Goal: Communication & Community: Answer question/provide support

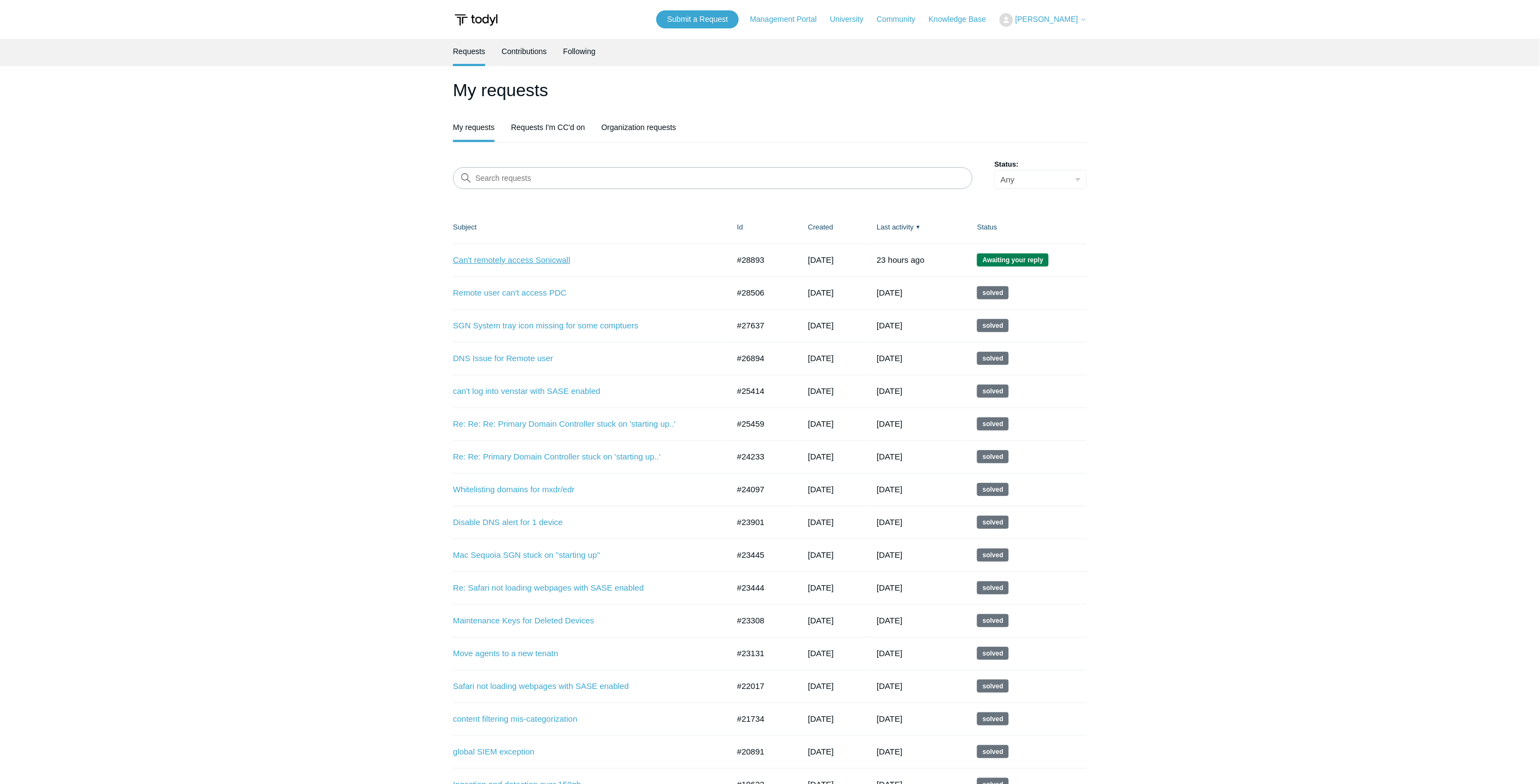
click at [512, 255] on link "Can't remotely access Sonicwall" at bounding box center [583, 260] width 259 height 13
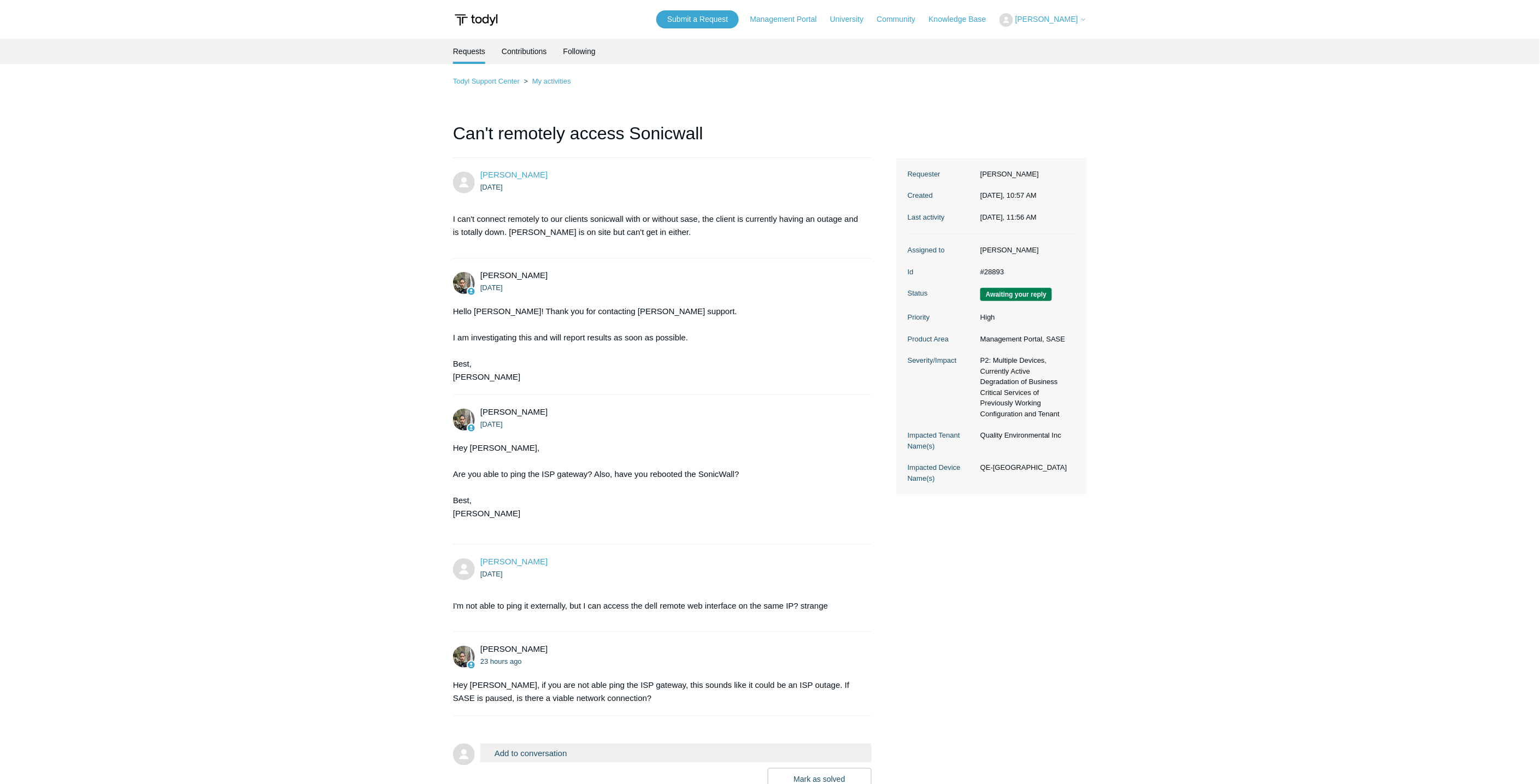
scroll to position [82, 0]
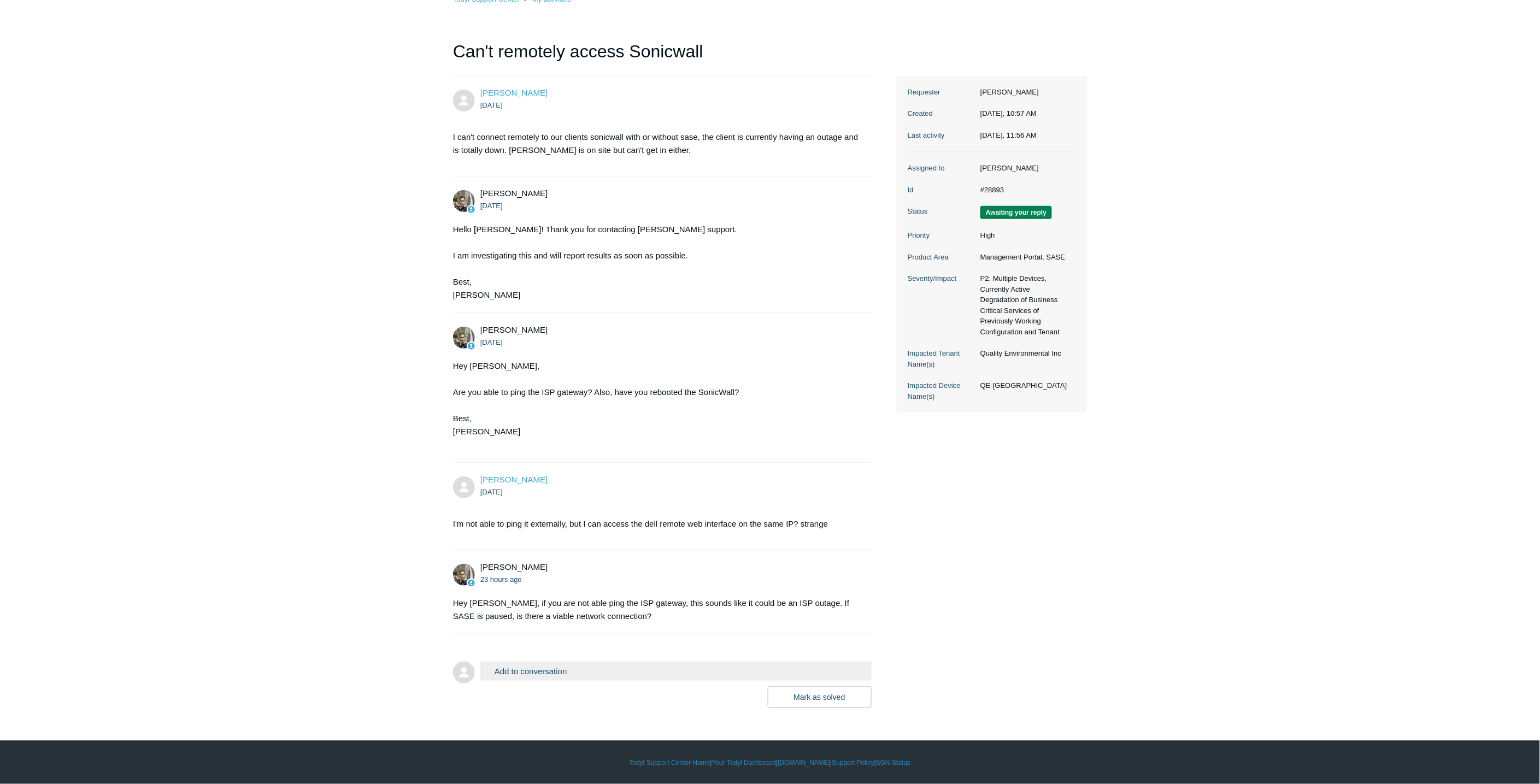
click at [591, 664] on button "Add to conversation" at bounding box center [676, 671] width 391 height 19
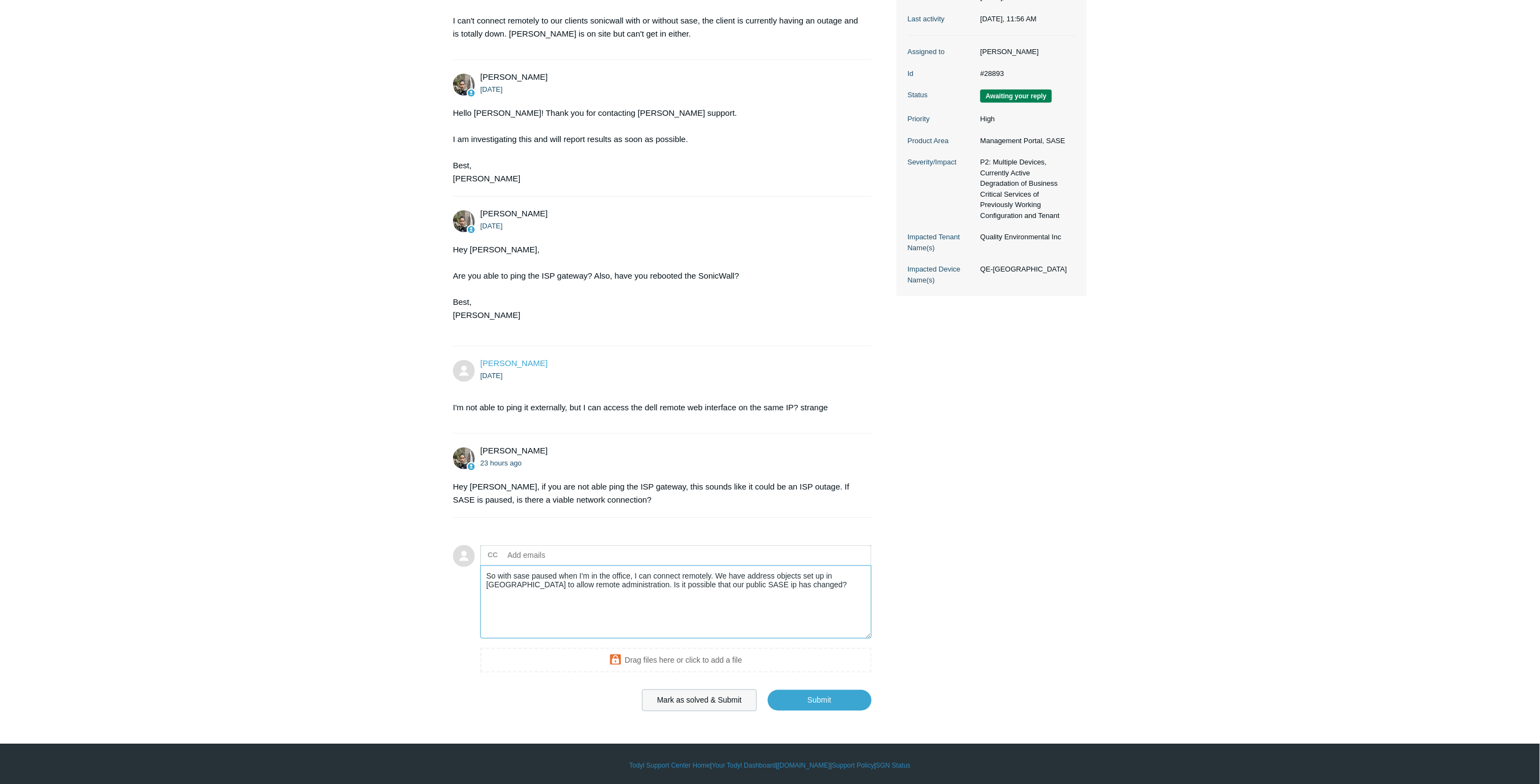
scroll to position [201, 0]
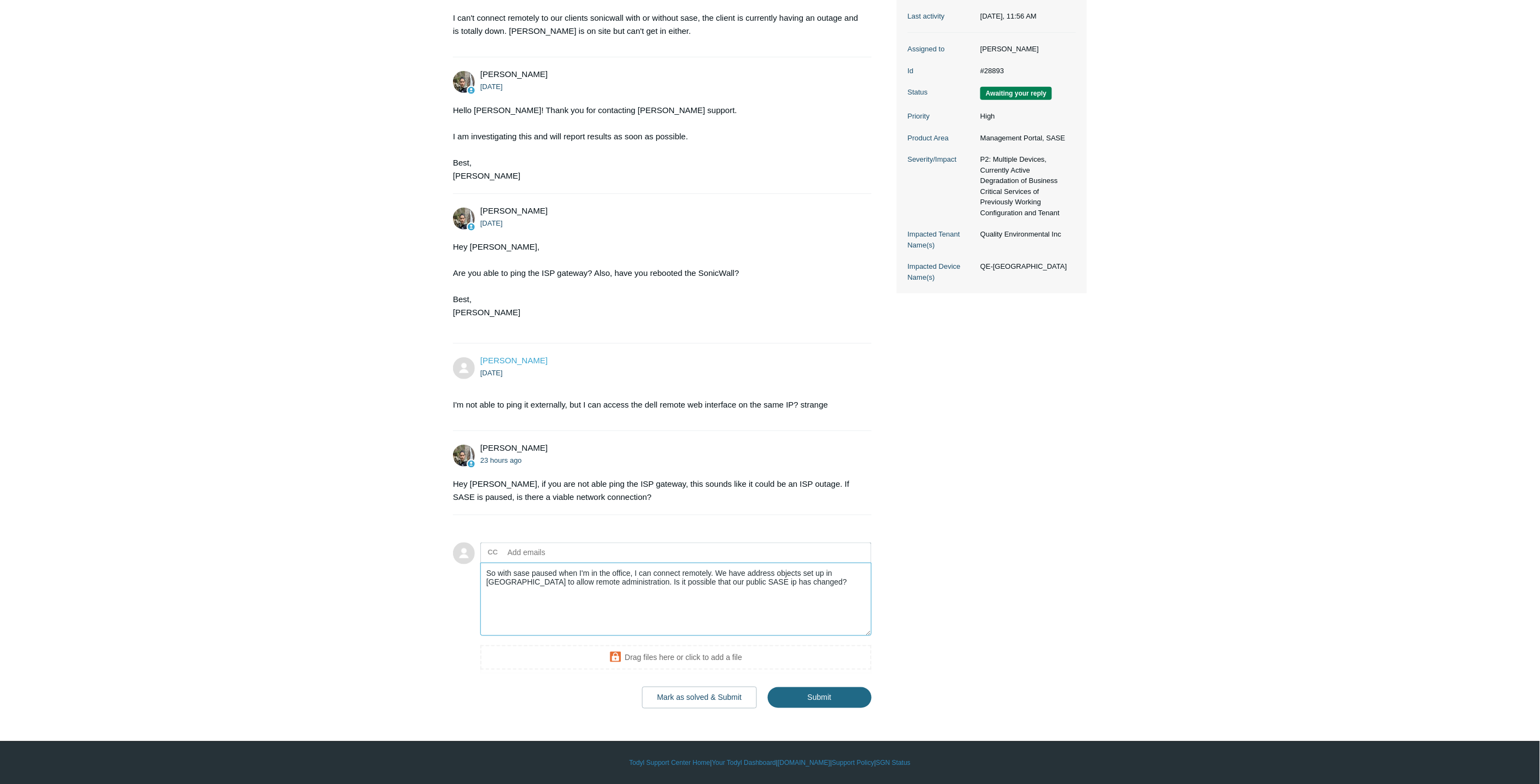
type textarea "So with sase paused when I'm in the office, I can connect remotely. We have add…"
click at [828, 692] on input "Submit" at bounding box center [820, 698] width 104 height 22
